Goal: Task Accomplishment & Management: Manage account settings

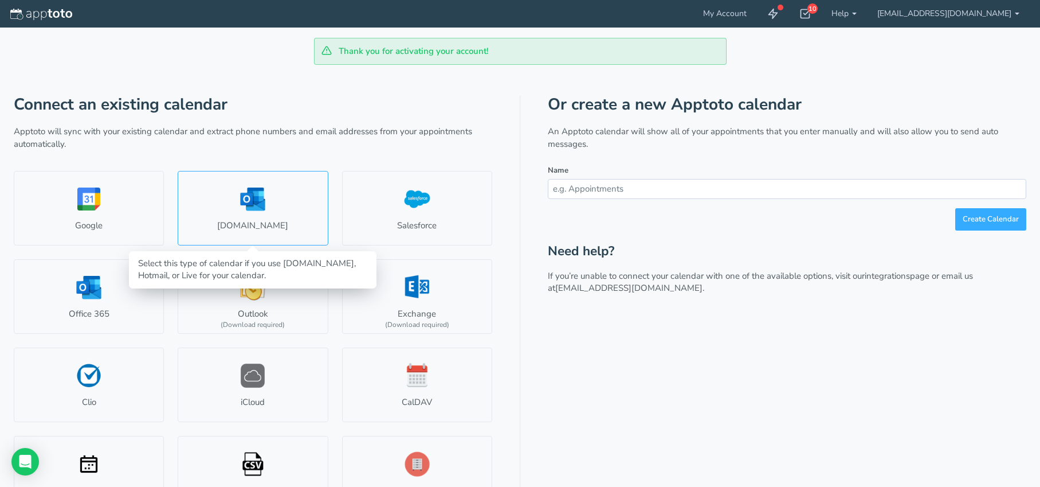
click at [256, 219] on link "Outlook.com" at bounding box center [253, 208] width 150 height 75
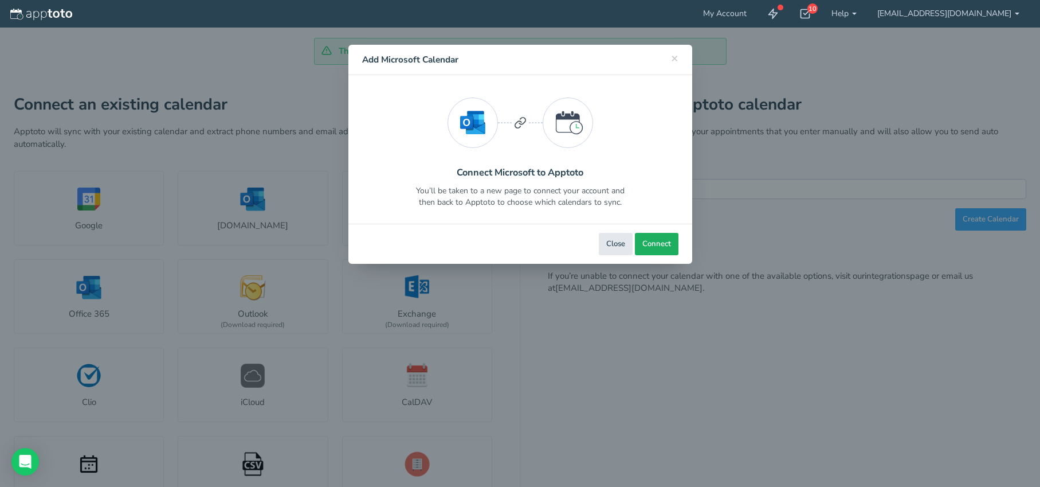
click at [656, 236] on button "Connect" at bounding box center [657, 244] width 44 height 22
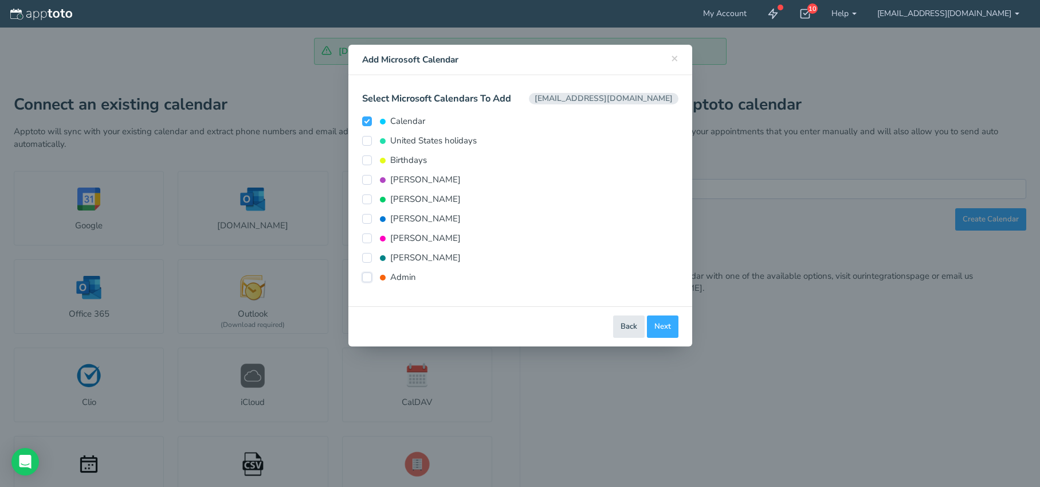
click at [367, 279] on input "Admin" at bounding box center [367, 277] width 10 height 10
checkbox input "true"
click at [366, 258] on input "[PERSON_NAME]" at bounding box center [367, 258] width 10 height 10
checkbox input "true"
click at [367, 279] on input "Admin" at bounding box center [367, 277] width 10 height 10
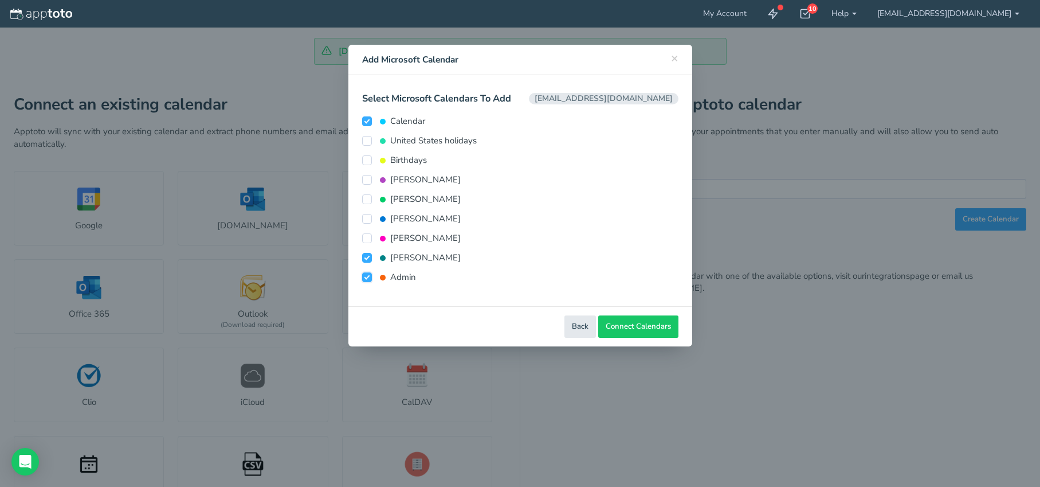
checkbox input "false"
click at [365, 236] on input "Priscilla" at bounding box center [367, 238] width 10 height 10
checkbox input "true"
click at [366, 217] on input "Benita" at bounding box center [367, 219] width 10 height 10
checkbox input "true"
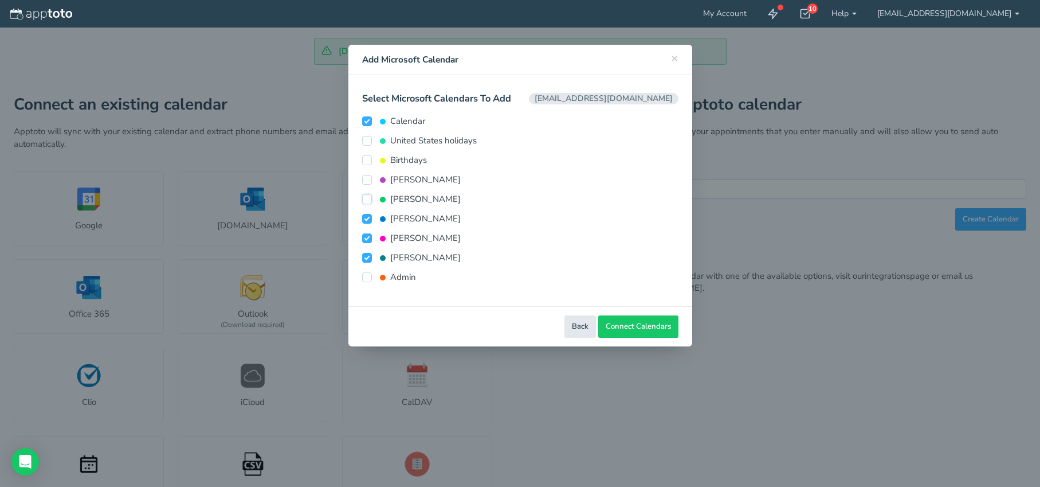
click at [366, 199] on input "Antwine" at bounding box center [367, 199] width 10 height 10
checkbox input "false"
click at [363, 181] on input "Melanie" at bounding box center [367, 180] width 10 height 10
checkbox input "true"
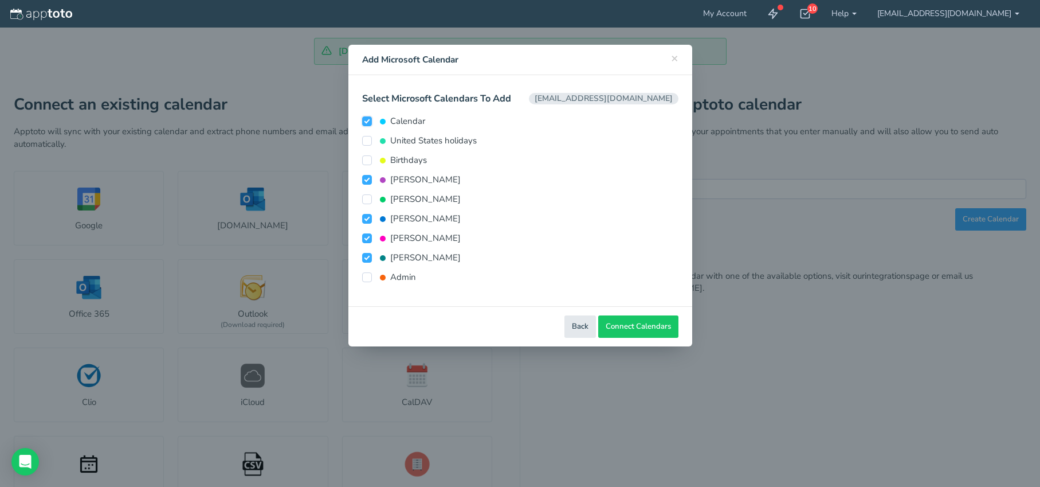
click at [369, 123] on input "Calendar" at bounding box center [367, 121] width 10 height 10
checkbox input "false"
click at [650, 327] on span "Connect Calendars" at bounding box center [638, 326] width 65 height 11
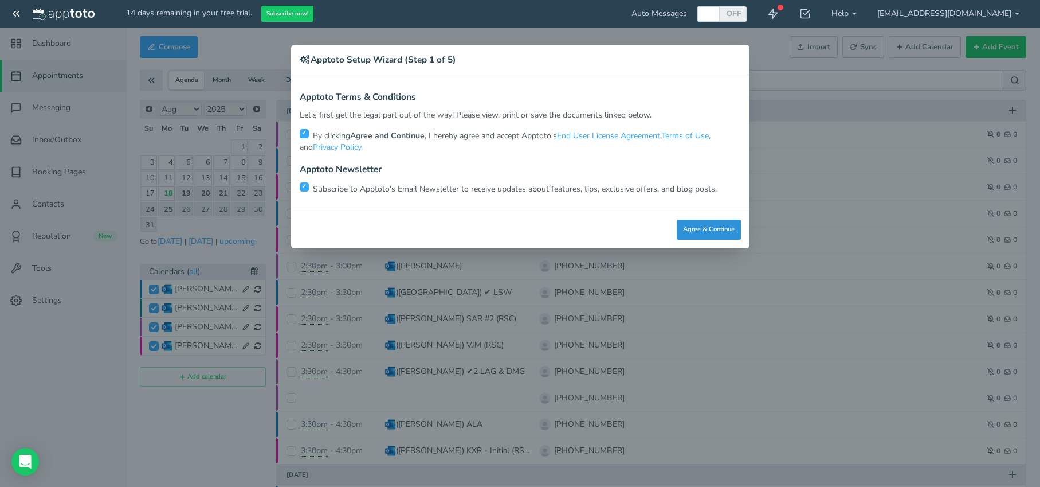
click at [717, 229] on button "Agree & Continue" at bounding box center [709, 229] width 64 height 20
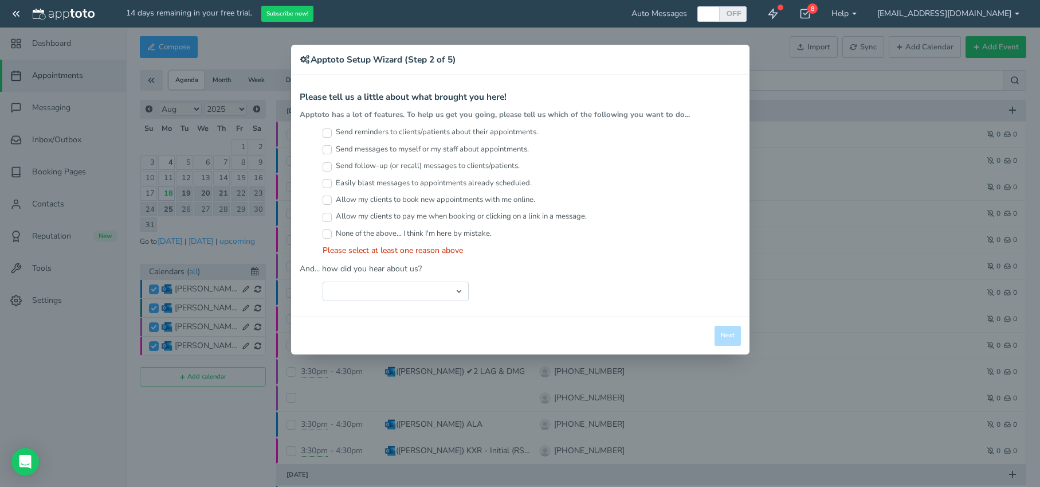
click at [364, 131] on label "Send reminders to clients/patients about their appointments." at bounding box center [431, 132] width 216 height 11
click at [332, 131] on input "Send reminders to clients/patients about their appointments." at bounding box center [327, 132] width 9 height 9
checkbox input "true"
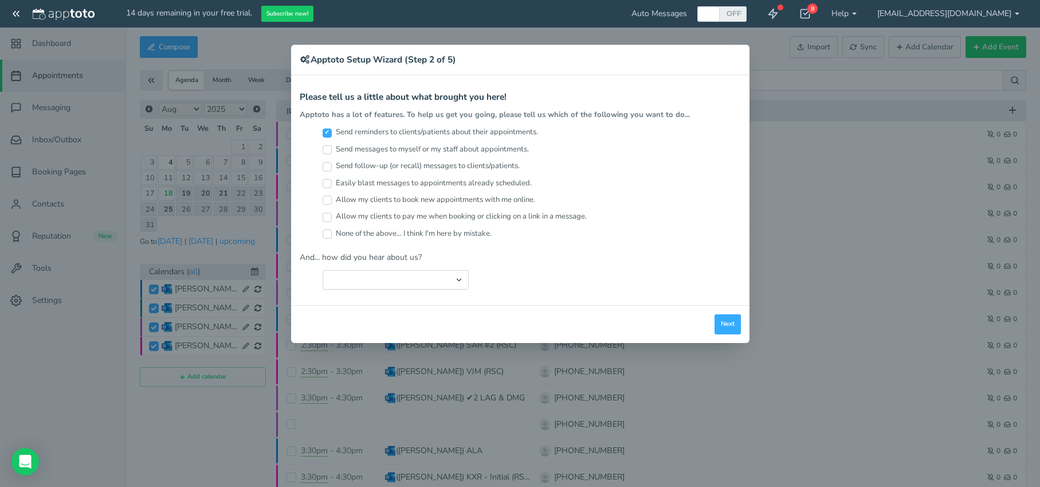
click at [394, 183] on label "Easily blast messages to appointments already scheduled." at bounding box center [428, 183] width 210 height 11
click at [332, 183] on input "Easily blast messages to appointments already scheduled." at bounding box center [327, 183] width 9 height 9
checkbox input "true"
click at [460, 275] on select "Search Engine (Google, Yahoo, Bing, etc.) Search Engine Advertisement Blog Post…" at bounding box center [396, 279] width 146 height 19
select select "string:Search Engine (Google, Yahoo, Bing, etc.)"
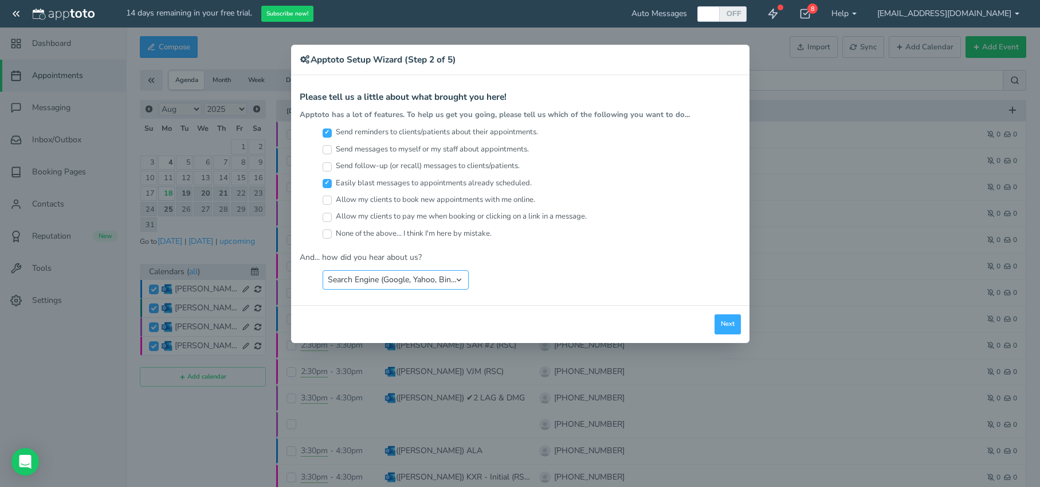
click at [323, 270] on select "Search Engine (Google, Yahoo, Bing, etc.) Search Engine Advertisement Blog Post…" at bounding box center [396, 279] width 146 height 19
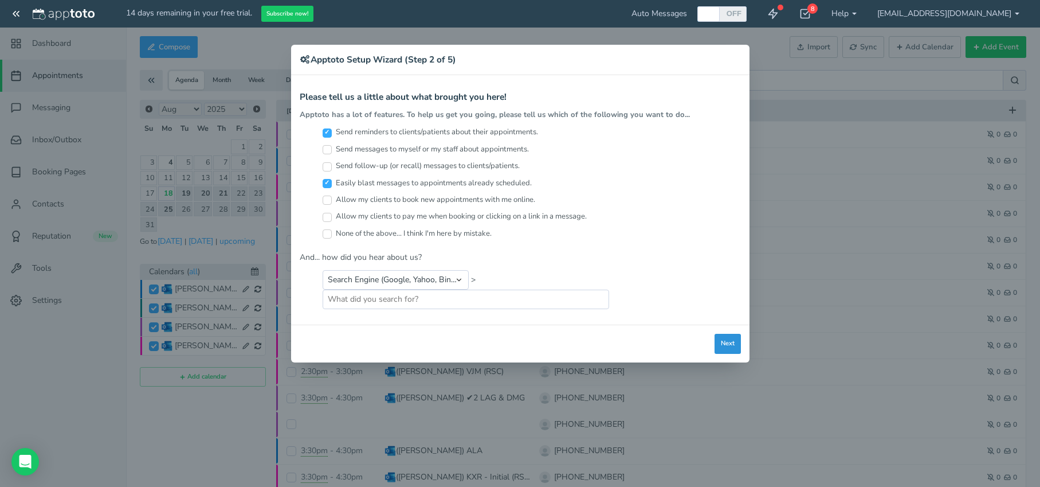
click at [728, 339] on button "Next" at bounding box center [728, 344] width 26 height 20
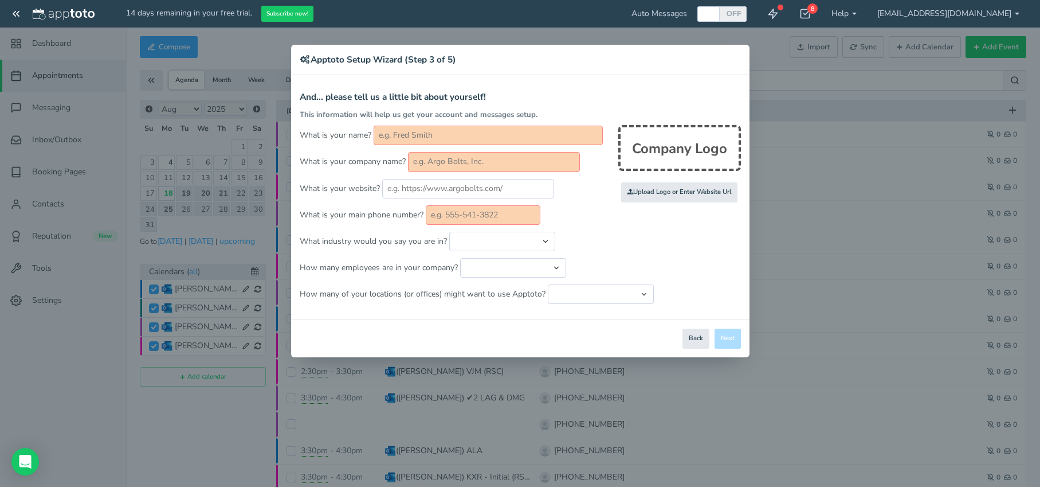
click at [488, 136] on input "text" at bounding box center [488, 135] width 229 height 19
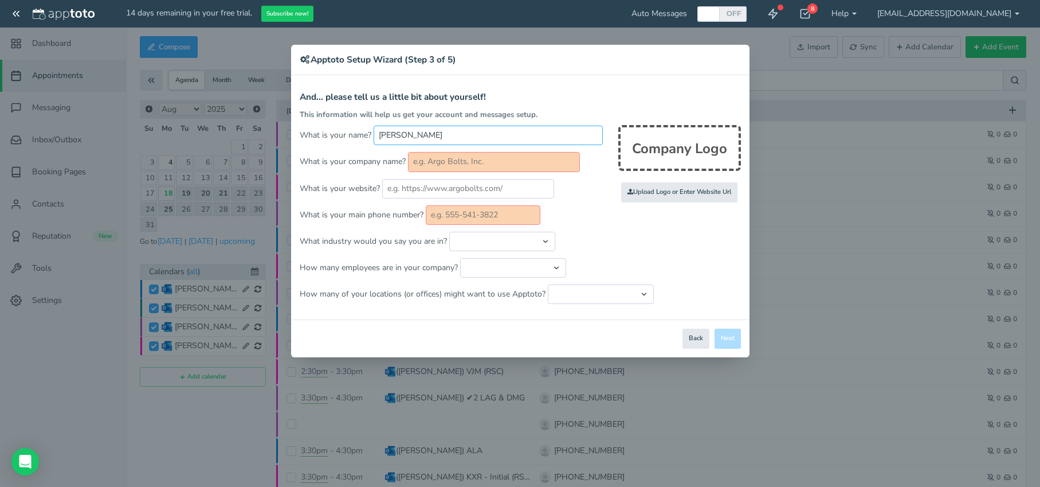
type input "Elisa"
type input "Be Serene Counseling, PLLC"
click at [491, 193] on input "text" at bounding box center [468, 188] width 172 height 19
type input "[DOMAIN_NAME]"
click at [509, 210] on input "text" at bounding box center [483, 214] width 115 height 19
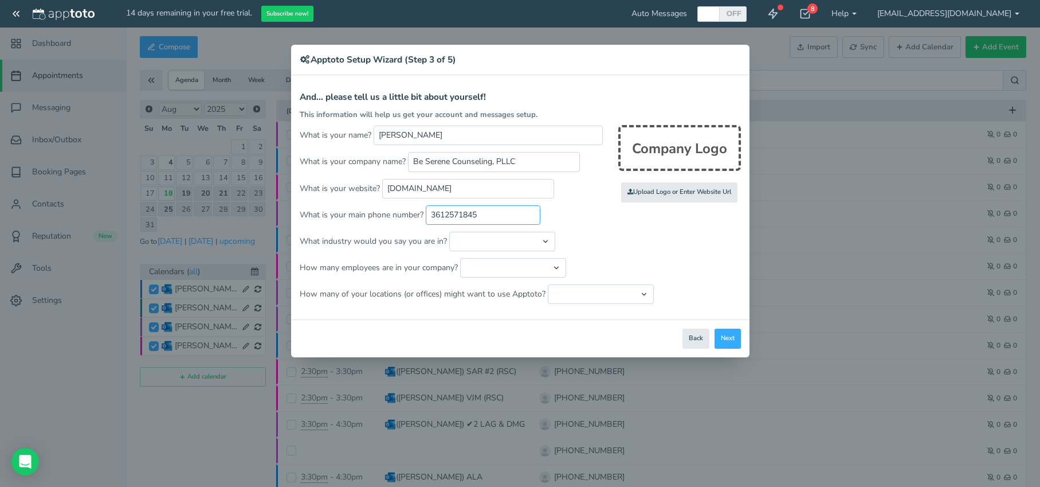
type input "3612571845"
click at [511, 244] on select "Automotive Cleaning Services Consulting Education - Classroom Education - Admis…" at bounding box center [502, 241] width 106 height 19
select select "string:Healthcare - Counseling & Therapy"
click at [449, 232] on select "Automotive Cleaning Services Consulting Education - Classroom Education - Admis…" at bounding box center [502, 241] width 106 height 19
click at [481, 266] on select "Just me 1 to 5 6 to 10 11 to 25 26 to 50 51 to 100 101 to 500 501 to 1000 More …" at bounding box center [513, 267] width 106 height 19
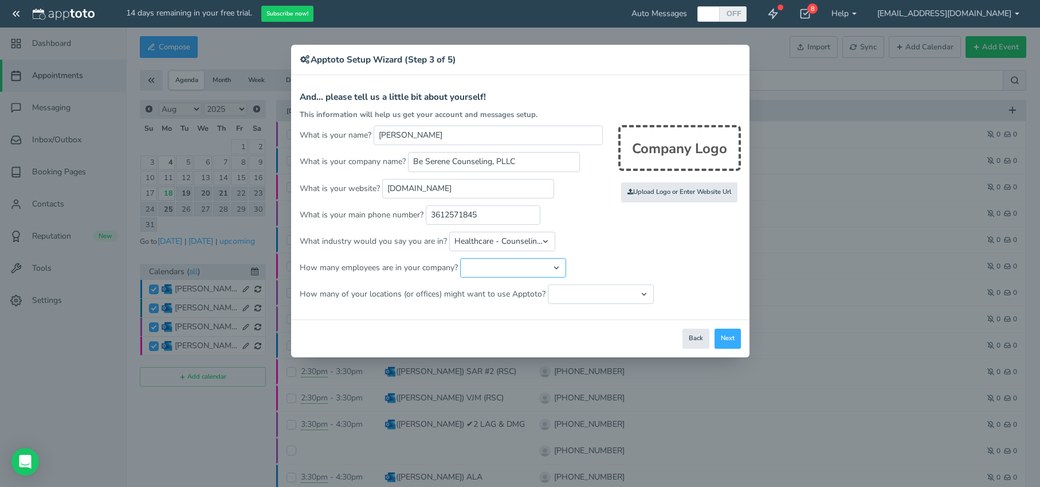
select select "string:1..5"
click at [460, 258] on select "Just me 1 to 5 6 to 10 11 to 25 26 to 50 51 to 100 101 to 500 501 to 1000 More …" at bounding box center [513, 267] width 106 height 19
click at [594, 301] on select "Just one location 2 3 4 5 6 to 10 11 to 25 26 to 50 More than 50" at bounding box center [601, 293] width 106 height 19
select select "string:1"
click at [548, 284] on select "Just one location 2 3 4 5 6 to 10 11 to 25 26 to 50 More than 50" at bounding box center [601, 293] width 106 height 19
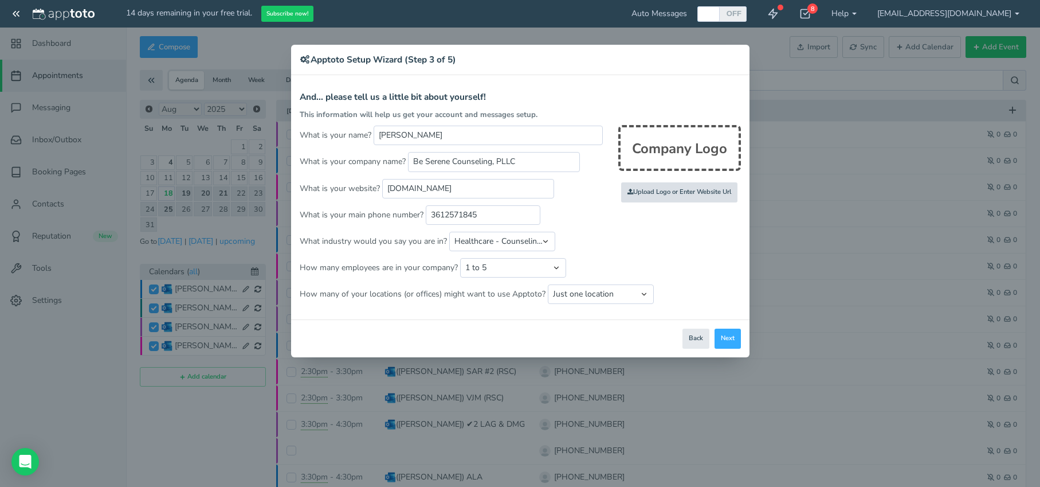
click at [679, 187] on input "file" at bounding box center [428, 192] width 1091 height 79
click at [731, 338] on button "Next" at bounding box center [728, 338] width 26 height 20
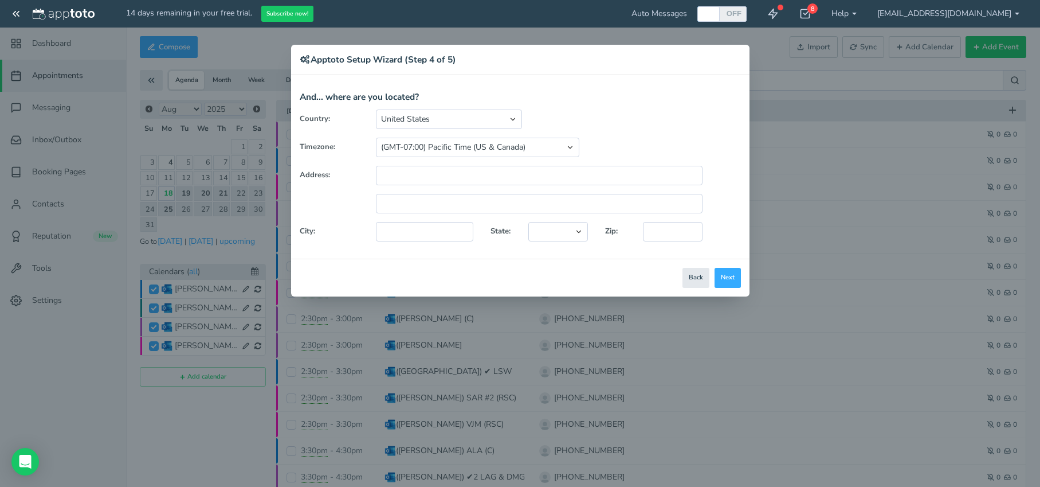
drag, startPoint x: 440, startPoint y: 162, endPoint x: 437, endPoint y: 190, distance: 28.3
click at [440, 162] on div "Country: United States Canada Australia Bahrain Belgium Denmark Estonia France …" at bounding box center [520, 179] width 458 height 140
drag, startPoint x: 437, startPoint y: 189, endPoint x: 440, endPoint y: 173, distance: 16.3
click at [437, 186] on div "Country: United States Canada Australia Bahrain Belgium Denmark Estonia France …" at bounding box center [520, 179] width 458 height 140
click at [440, 173] on input "text" at bounding box center [539, 175] width 327 height 19
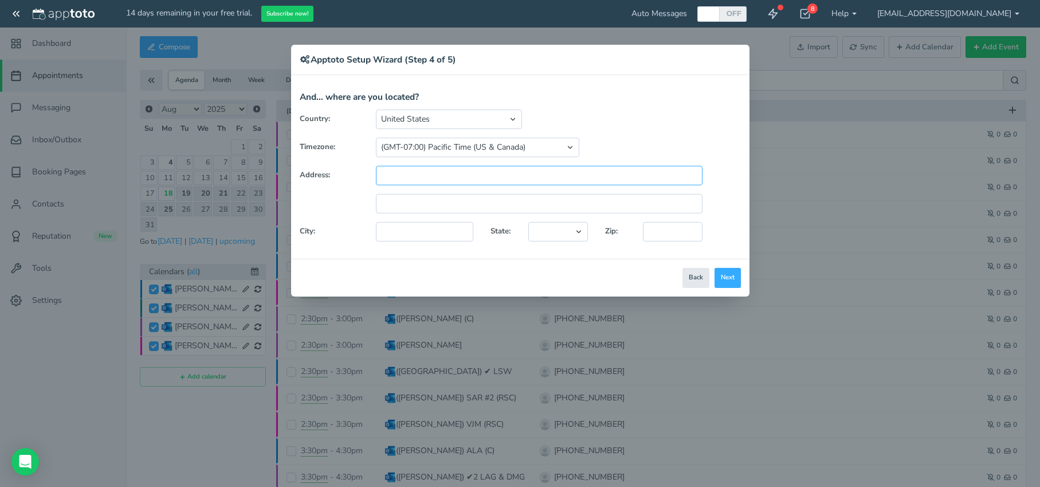
type input "5337 Yorktown Blvd"
type input "Corpus Christi"
select select "string:TX"
type input "78413"
click at [457, 207] on input "text" at bounding box center [539, 203] width 327 height 19
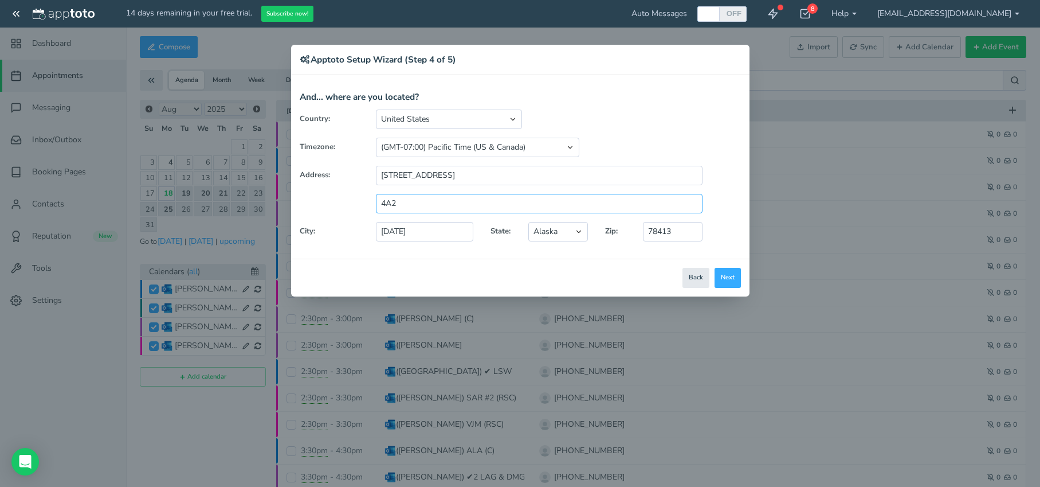
click at [382, 202] on input "4A2" at bounding box center [539, 203] width 327 height 19
type input "#4A2"
click at [732, 281] on button "Next" at bounding box center [728, 278] width 26 height 20
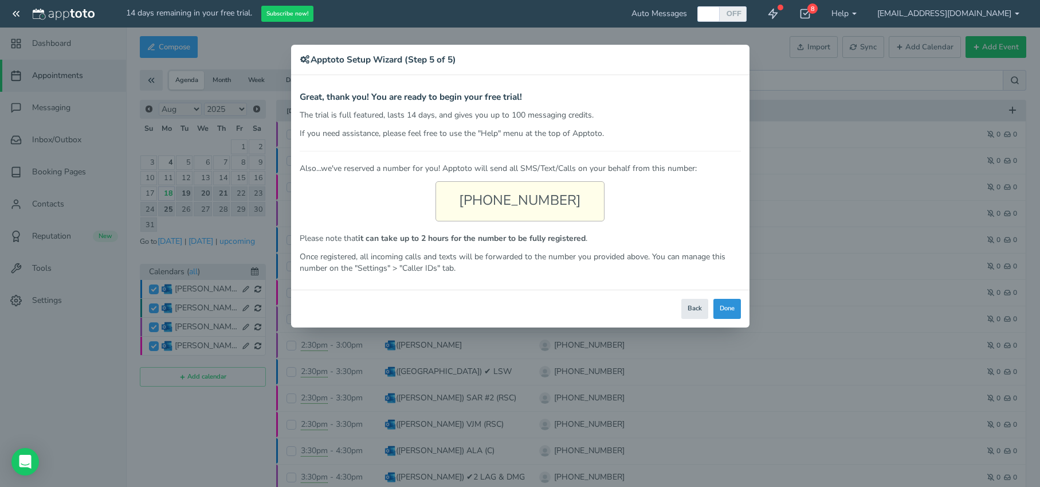
click at [726, 307] on button "Done" at bounding box center [728, 309] width 28 height 20
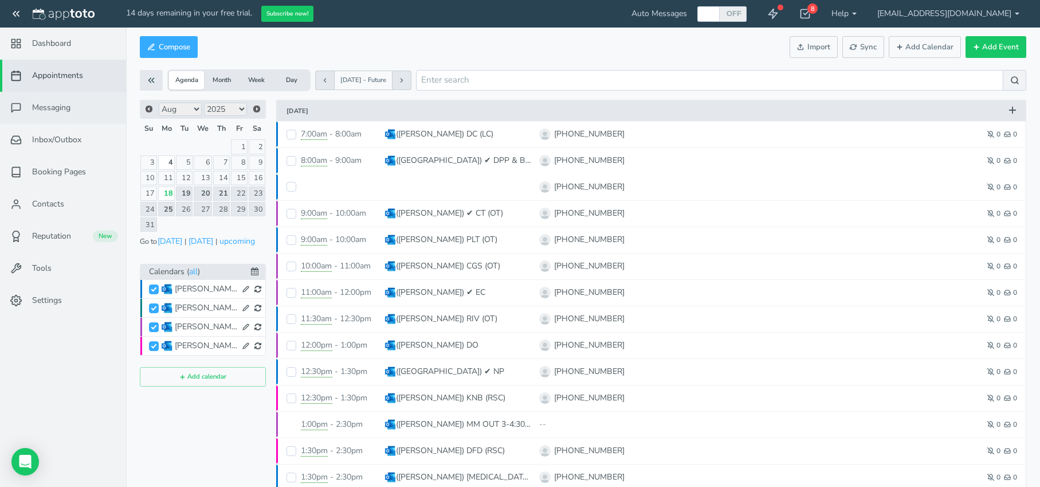
click at [35, 93] on link "Messaging" at bounding box center [63, 108] width 126 height 32
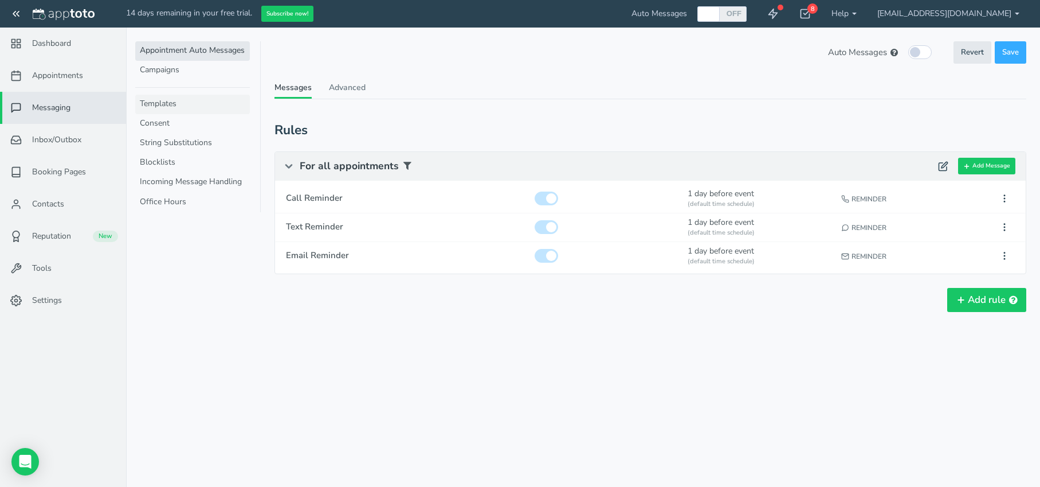
click at [195, 111] on link "Templates" at bounding box center [192, 104] width 115 height 19
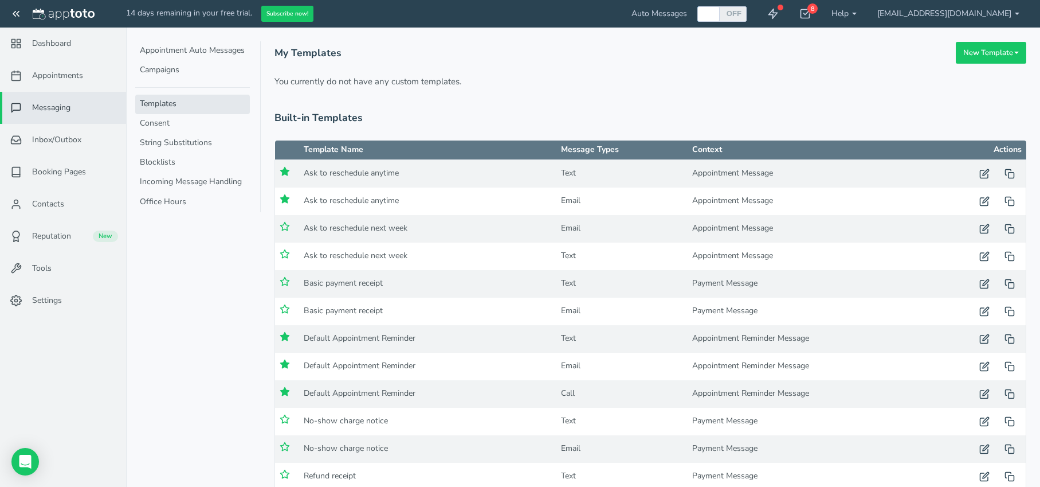
click at [644, 15] on span "Auto Messages" at bounding box center [660, 13] width 56 height 11
click at [65, 297] on link "Settings" at bounding box center [63, 300] width 126 height 32
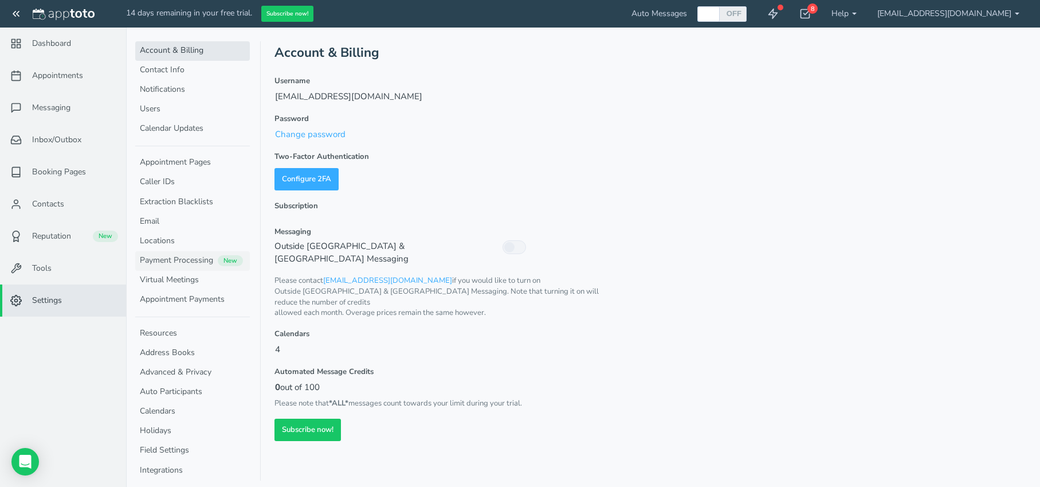
click at [182, 264] on link "Payment Processing New" at bounding box center [192, 260] width 115 height 19
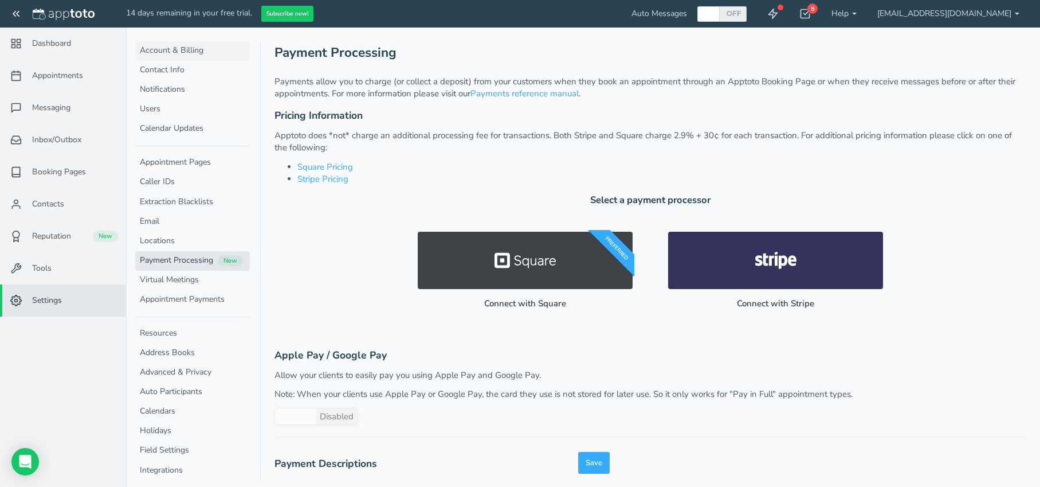
click at [160, 43] on link "Account & Billing" at bounding box center [192, 50] width 115 height 19
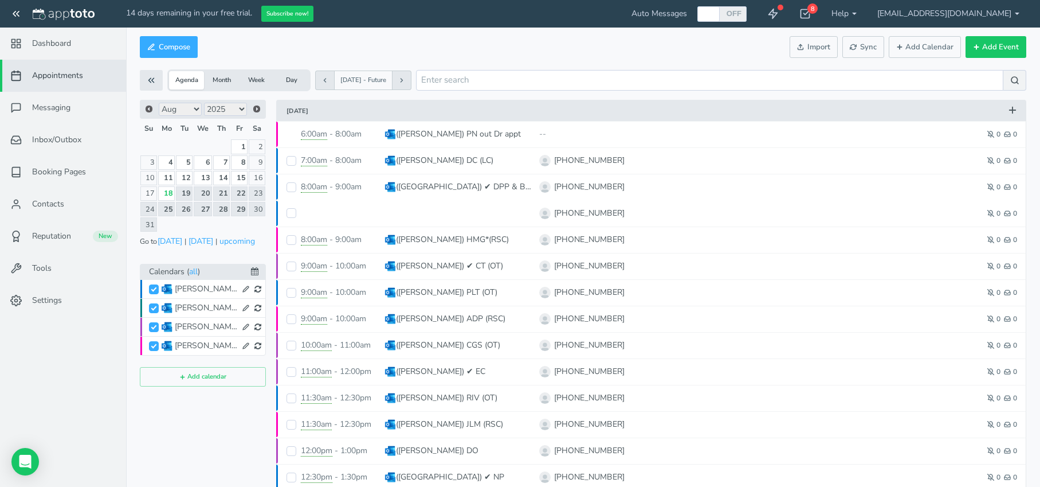
scroll to position [1, 0]
click at [761, 22] on link at bounding box center [773, 14] width 32 height 28
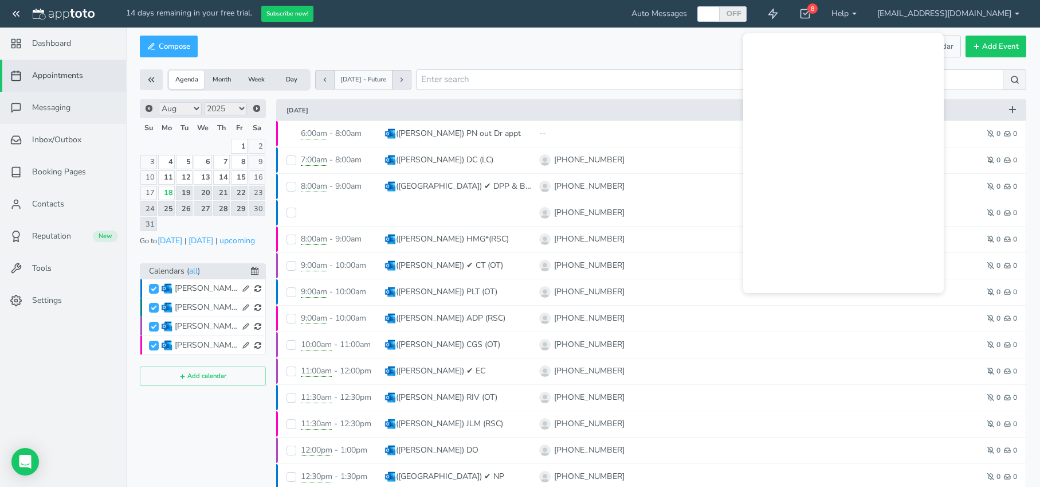
click at [47, 115] on link "Messaging" at bounding box center [63, 108] width 126 height 32
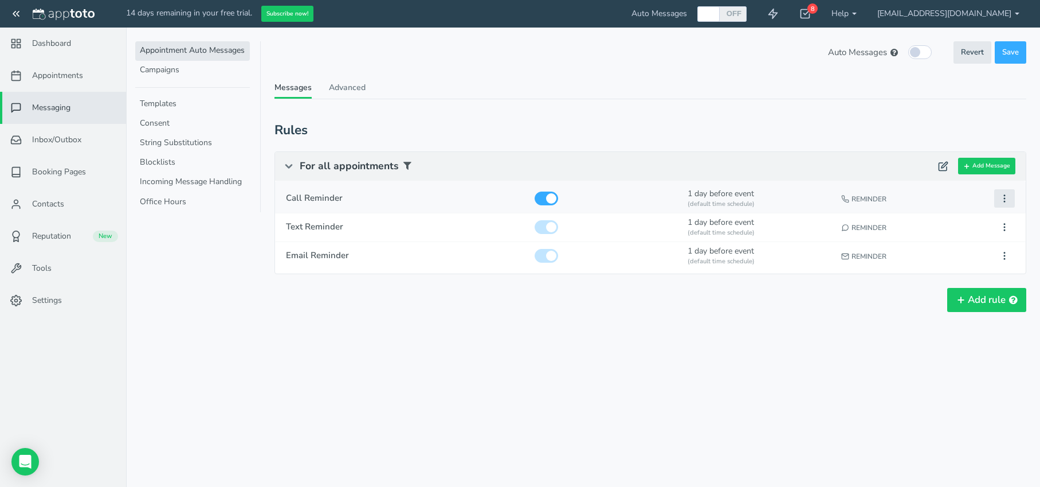
click at [1005, 198] on use at bounding box center [1004, 198] width 1 height 7
click at [641, 340] on div "Auto Messages (in this schedule) Revert Save Revert Save These Auto Messages ar…" at bounding box center [651, 196] width 752 height 310
click at [331, 93] on link "Advanced" at bounding box center [347, 90] width 37 height 17
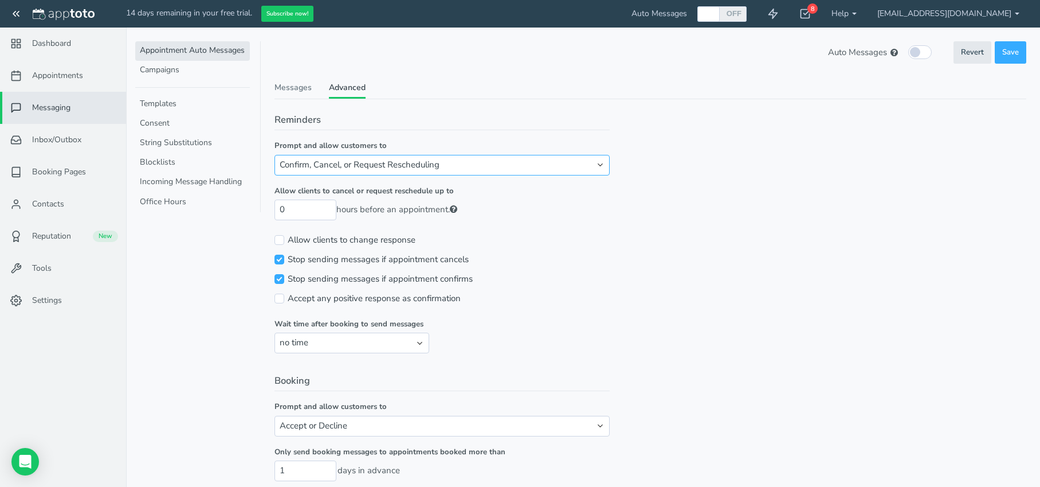
click at [426, 170] on select "Confirm, Cancel, or Request Rescheduling Confirm or Cancel Confirm or Request R…" at bounding box center [442, 165] width 335 height 20
select select "number:3"
click at [275, 155] on select "Confirm, Cancel, or Request Rescheduling Confirm or Cancel Confirm or Request R…" at bounding box center [442, 165] width 335 height 20
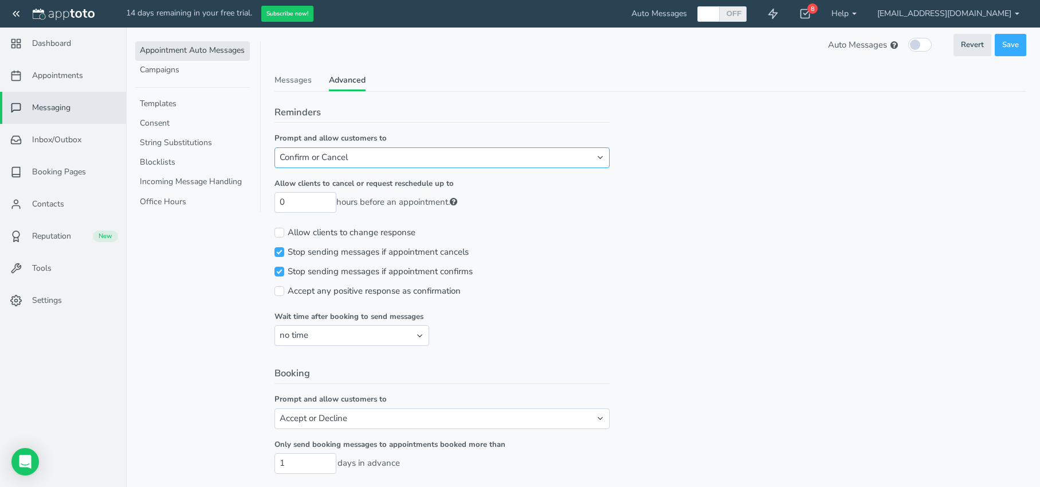
scroll to position [9, 0]
drag, startPoint x: 288, startPoint y: 207, endPoint x: 262, endPoint y: 205, distance: 25.9
click at [262, 205] on div "× Message Editor Name Enabled" at bounding box center [583, 378] width 887 height 718
click at [520, 258] on div "Stop sending messages if appointment cancels" at bounding box center [442, 249] width 335 height 19
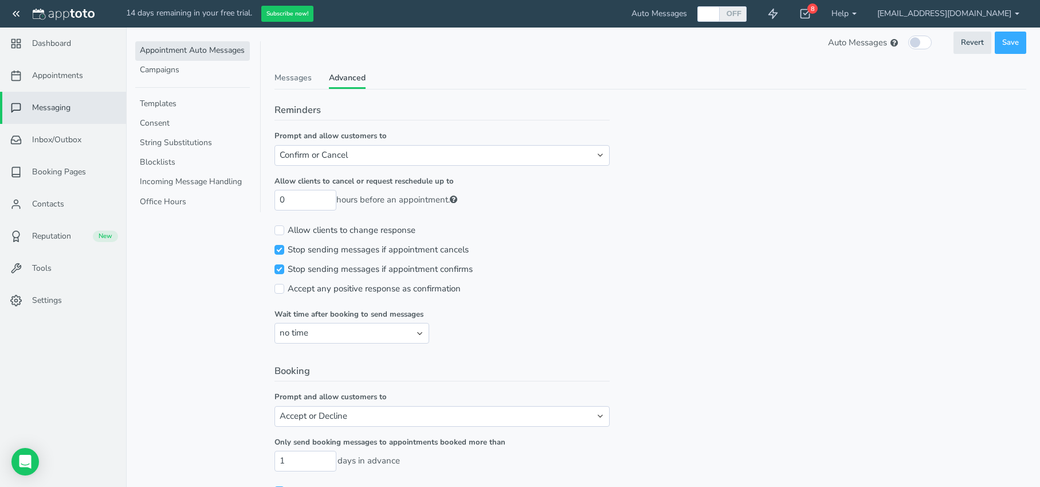
click at [495, 198] on div "Allow clients to cancel or request reschedule up to 0 hours before an appointme…" at bounding box center [442, 198] width 335 height 45
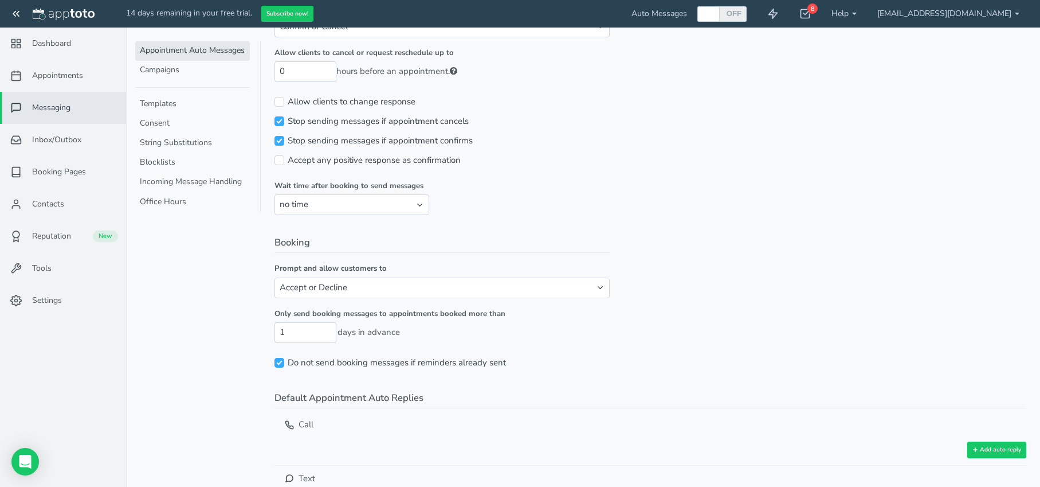
scroll to position [142, 0]
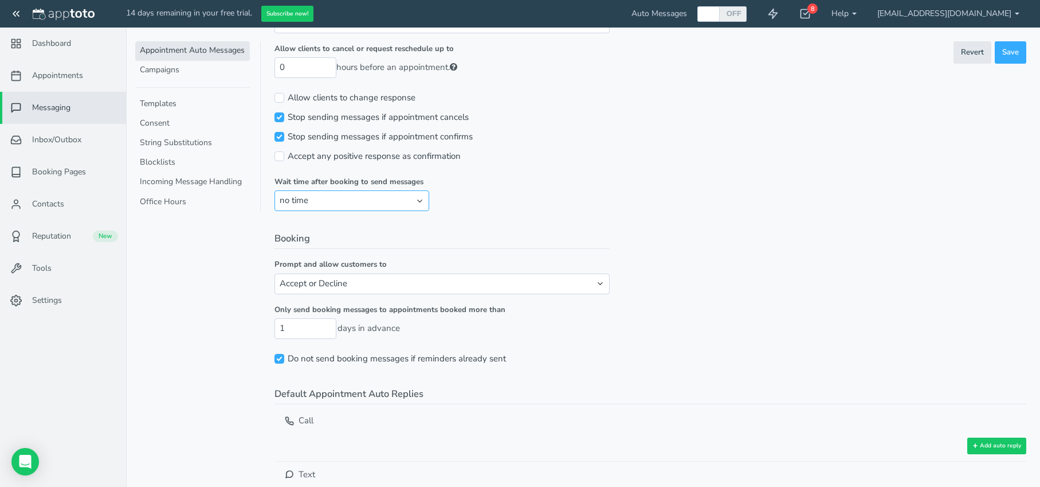
click at [389, 195] on select "no time 1 hour 1 day 2 days" at bounding box center [352, 200] width 155 height 20
click at [502, 280] on select "Accept or Decline Just Accept Do nothing" at bounding box center [442, 283] width 335 height 20
click at [275, 273] on select "Accept or Decline Just Accept Do nothing" at bounding box center [442, 283] width 335 height 20
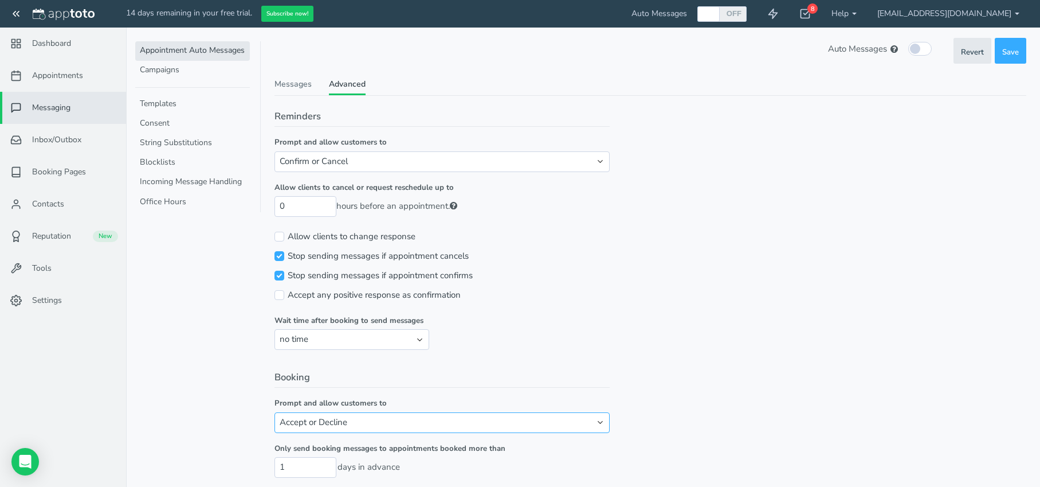
scroll to position [0, 0]
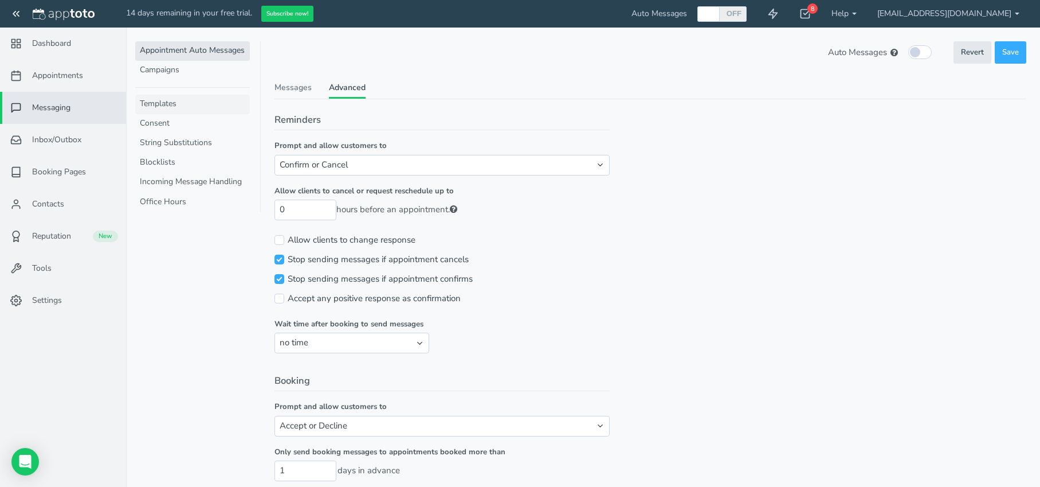
click at [163, 108] on link "Templates" at bounding box center [192, 104] width 115 height 19
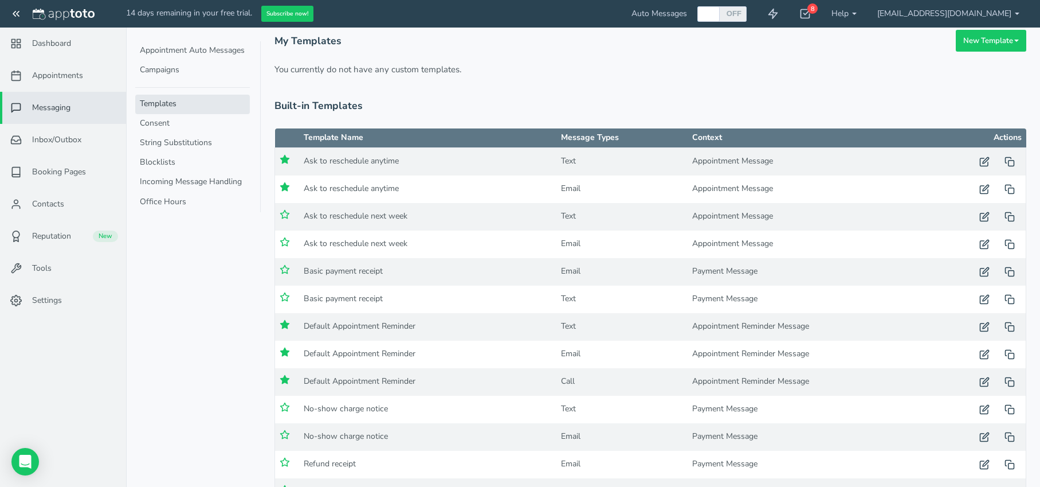
scroll to position [14, 0]
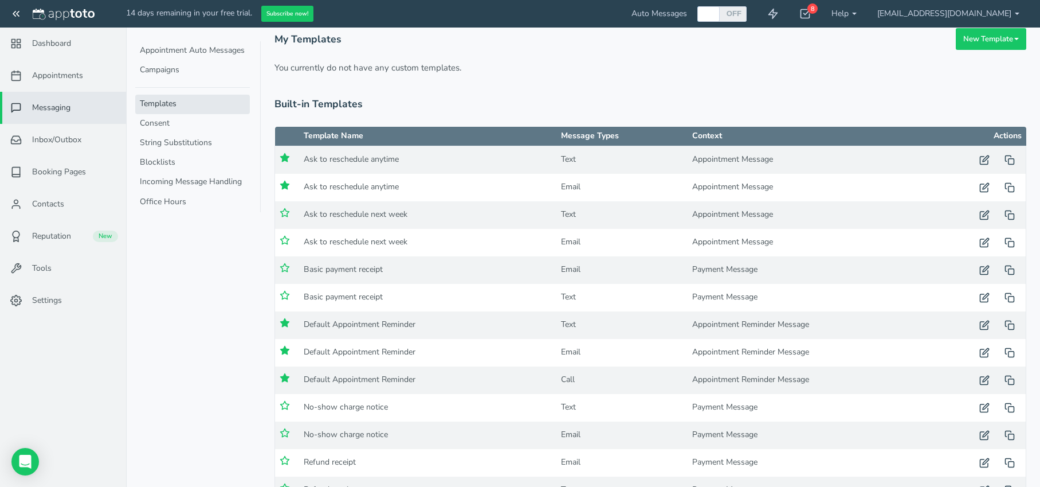
click at [430, 320] on td "Default Appointment Reminder" at bounding box center [428, 325] width 258 height 28
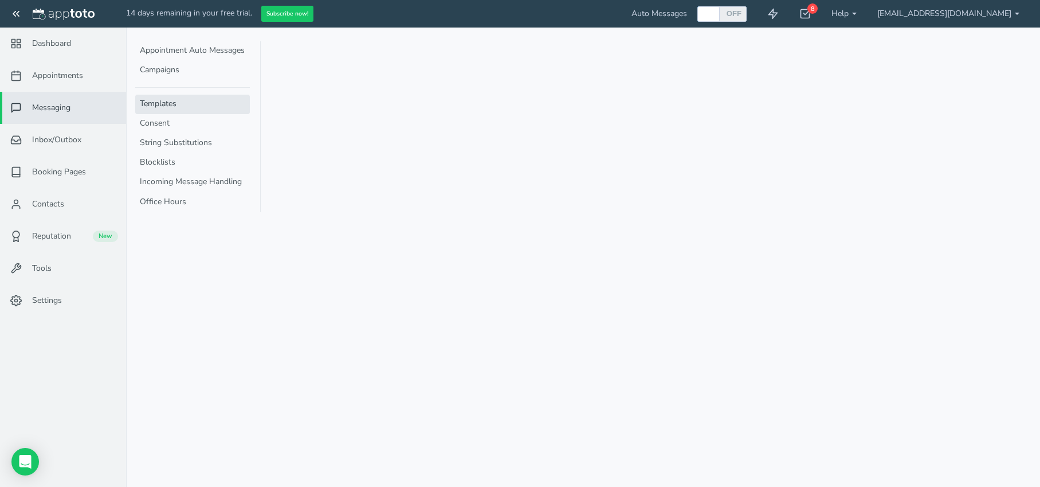
type input "Default Appointment Reminder"
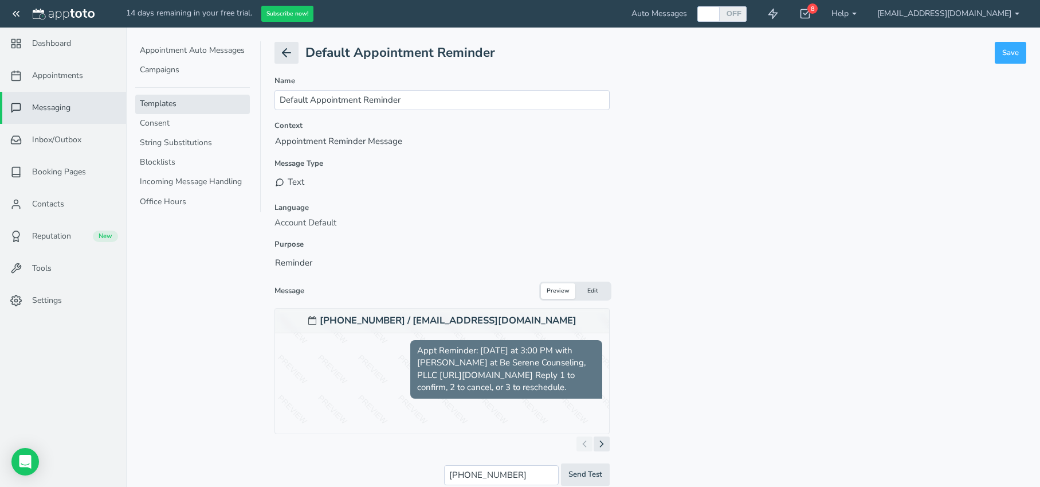
scroll to position [10, 0]
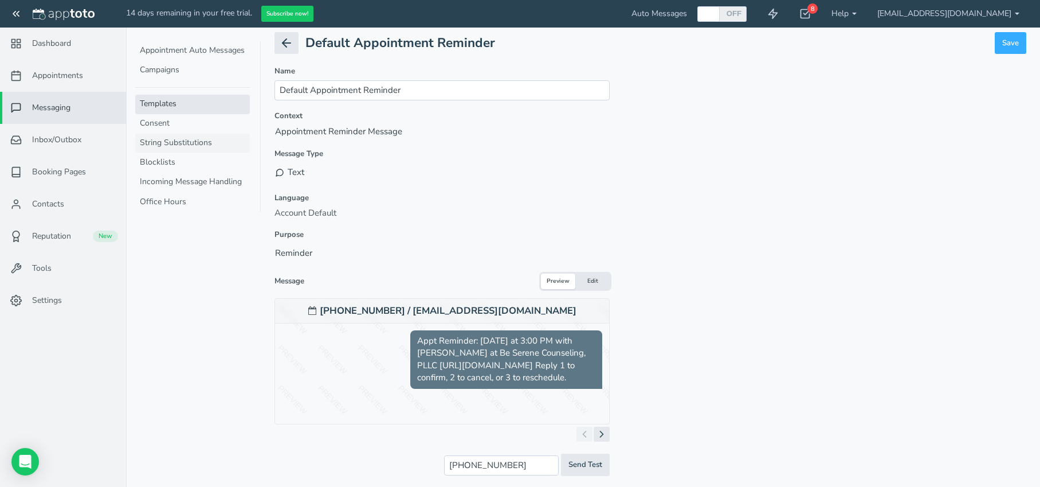
click at [177, 143] on link "String Substitutions" at bounding box center [192, 143] width 115 height 19
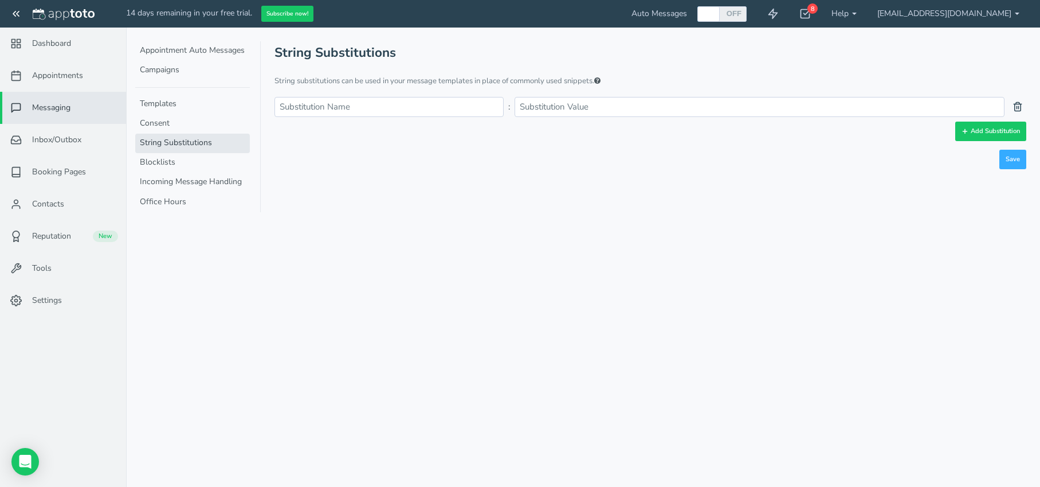
click at [452, 101] on input "text" at bounding box center [389, 107] width 229 height 20
click at [574, 104] on input "text" at bounding box center [760, 107] width 491 height 20
click at [50, 286] on link "Settings" at bounding box center [63, 300] width 126 height 32
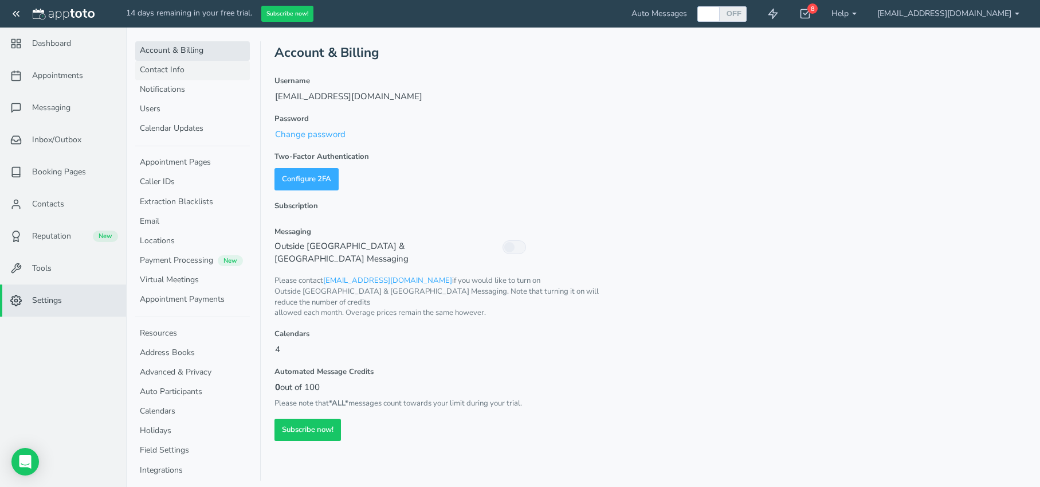
click at [156, 68] on link "Contact Info" at bounding box center [192, 70] width 115 height 19
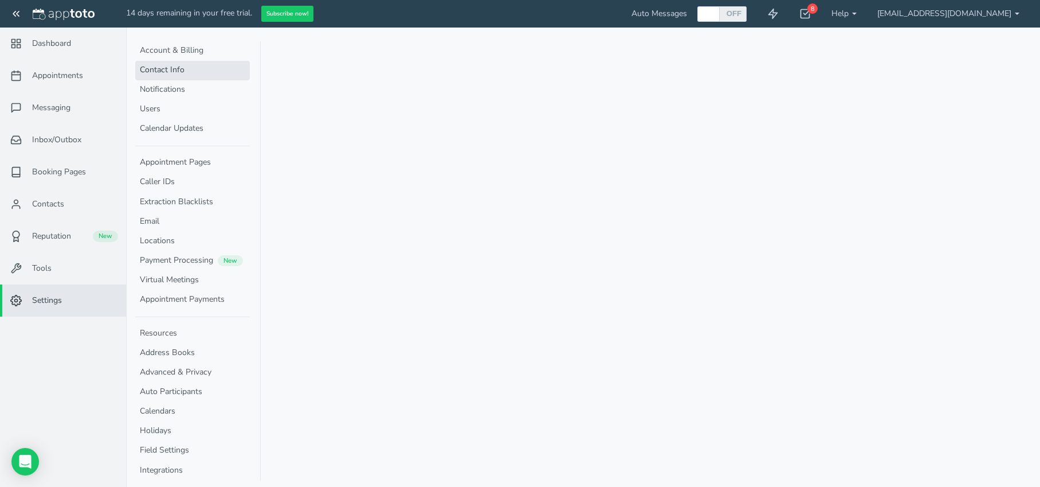
select select "720"
select select "1200"
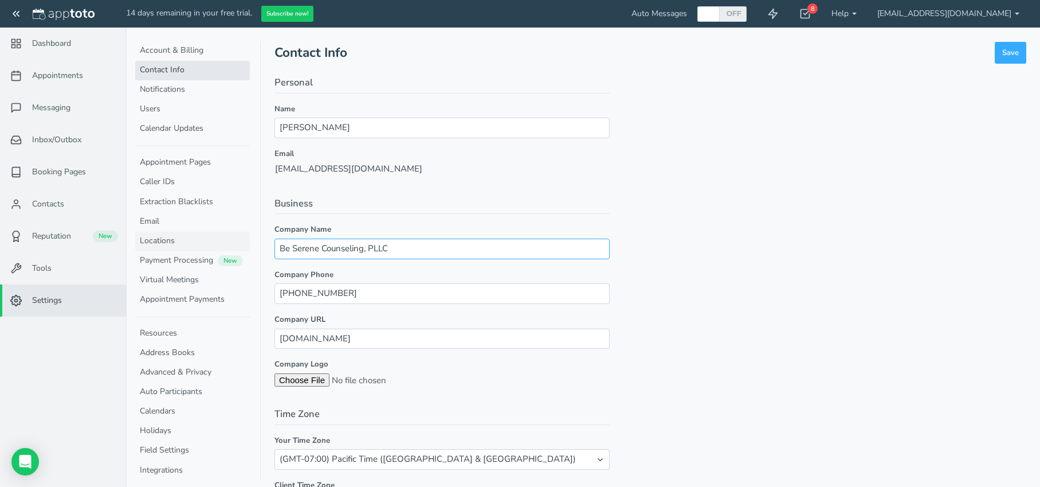
drag, startPoint x: 433, startPoint y: 252, endPoint x: 164, endPoint y: 237, distance: 269.8
click at [164, 237] on tabbed-view "Account & Billing Contact Info Notifications Users Calendar Updates Appointment…" at bounding box center [583, 471] width 887 height 887
drag, startPoint x: 188, startPoint y: 107, endPoint x: 174, endPoint y: 105, distance: 14.4
click at [174, 105] on tabbed-view "Account & Billing Contact Info Notifications Users Calendar Updates Appointment…" at bounding box center [583, 471] width 887 height 887
paste input "Be Serene Counseling, PLLC"
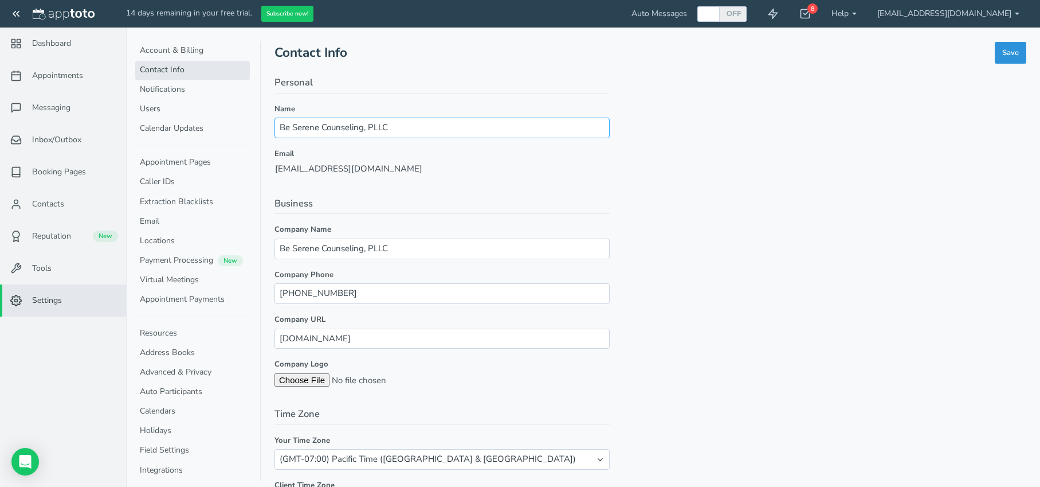
type input "Be Serene Counseling, PLLC"
click at [1011, 52] on button "Save" at bounding box center [1011, 53] width 32 height 22
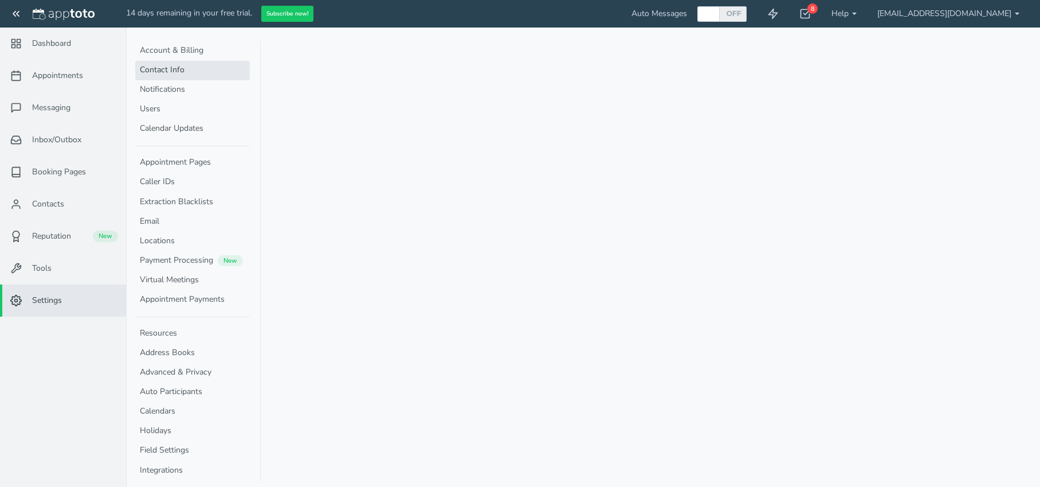
select select "720"
select select "1200"
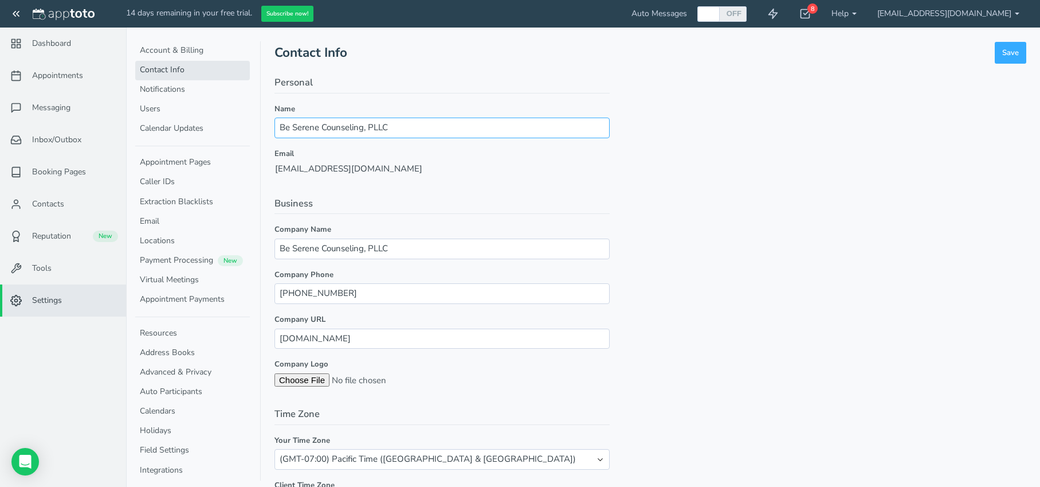
click at [383, 130] on input "Be Serene Counseling, PLLC" at bounding box center [442, 127] width 335 height 20
drag, startPoint x: 363, startPoint y: 130, endPoint x: 435, endPoint y: 128, distance: 71.7
click at [435, 128] on input "Be Serene Counseling, PLLC" at bounding box center [442, 127] width 335 height 20
type input "Be Serene Counseling"
click at [1017, 45] on button "Save" at bounding box center [1011, 53] width 32 height 22
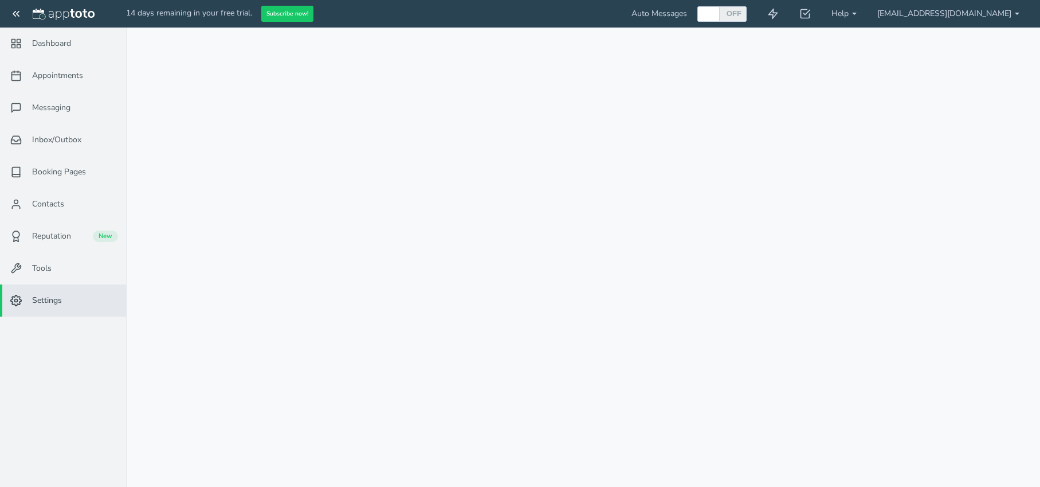
select select "720"
select select "1200"
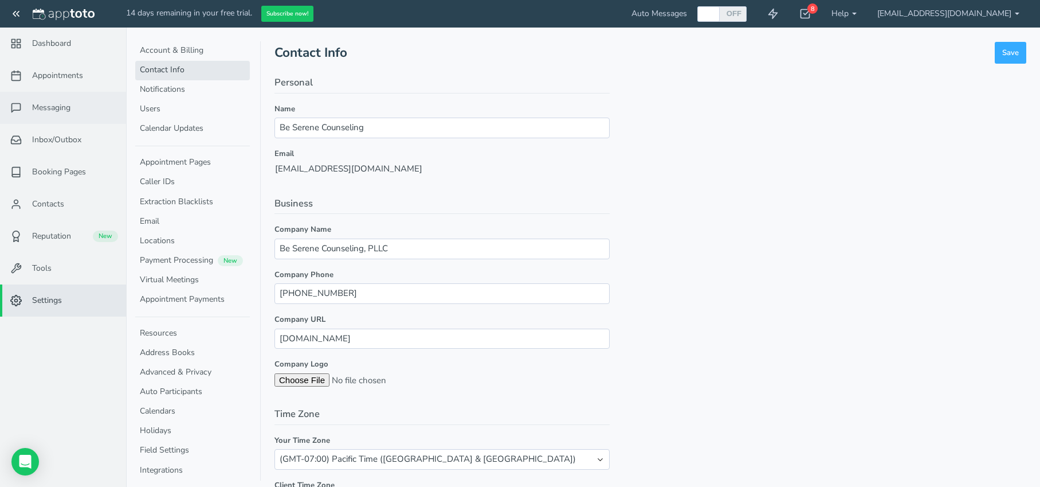
click at [46, 99] on link "Messaging" at bounding box center [63, 108] width 126 height 32
